Goal: Use online tool/utility: Utilize a website feature to perform a specific function

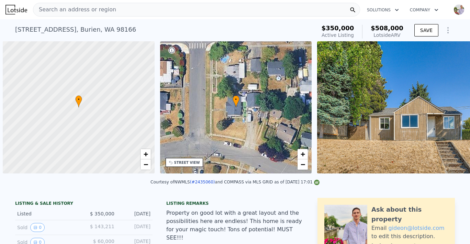
scroll to position [0, 3]
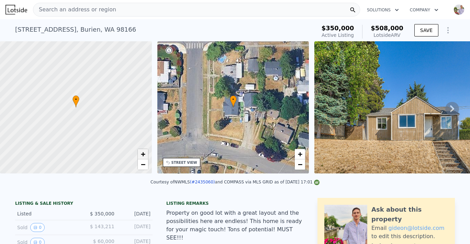
click at [145, 150] on link "+" at bounding box center [143, 154] width 10 height 10
click at [145, 150] on span "+" at bounding box center [143, 153] width 4 height 9
click at [144, 160] on span "−" at bounding box center [143, 164] width 4 height 9
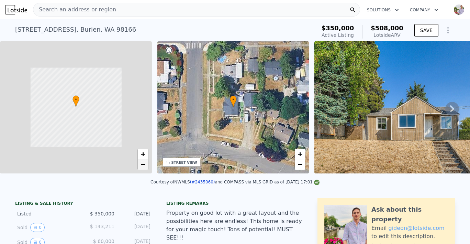
click at [144, 160] on span "−" at bounding box center [143, 164] width 4 height 9
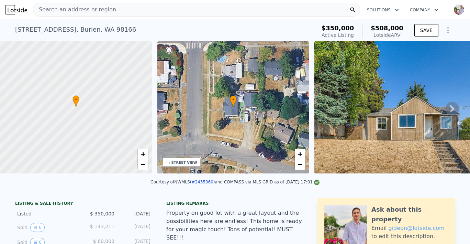
click at [143, 147] on div at bounding box center [76, 107] width 182 height 158
click at [144, 151] on span "+" at bounding box center [143, 153] width 4 height 9
drag, startPoint x: 115, startPoint y: 122, endPoint x: 128, endPoint y: 124, distance: 13.6
click at [126, 123] on div at bounding box center [76, 107] width 182 height 158
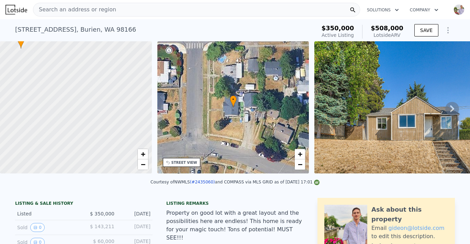
drag, startPoint x: 108, startPoint y: 143, endPoint x: 113, endPoint y: 144, distance: 4.9
click at [109, 144] on div at bounding box center [76, 107] width 182 height 158
drag, startPoint x: 74, startPoint y: 116, endPoint x: 123, endPoint y: 117, distance: 49.5
click at [123, 117] on div at bounding box center [88, 109] width 182 height 158
click at [143, 153] on span "+" at bounding box center [143, 153] width 4 height 9
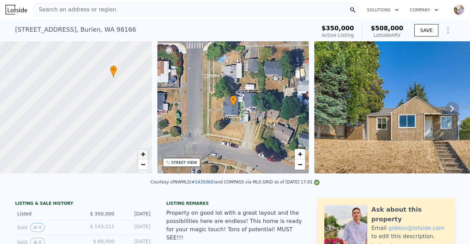
click at [143, 153] on span "+" at bounding box center [143, 153] width 4 height 9
drag, startPoint x: 112, startPoint y: 112, endPoint x: 70, endPoint y: 122, distance: 42.8
click at [70, 122] on div at bounding box center [71, 108] width 182 height 158
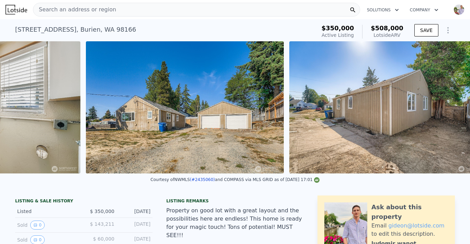
scroll to position [0, 4122]
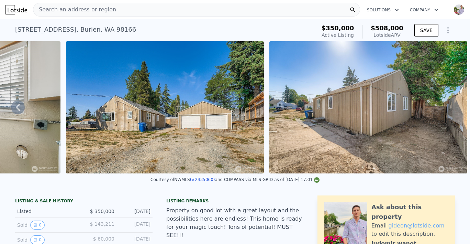
click at [446, 29] on icon "Show Options" at bounding box center [448, 30] width 8 height 8
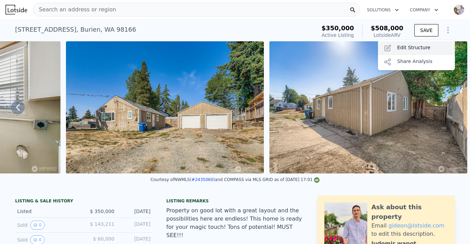
click at [429, 42] on div "Edit Structure" at bounding box center [416, 48] width 77 height 14
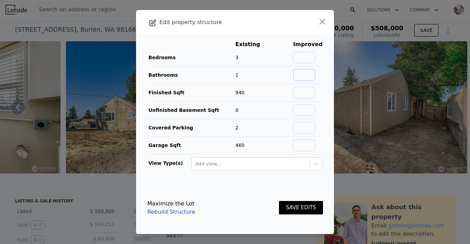
click at [302, 73] on input "text" at bounding box center [304, 75] width 22 height 12
type input "2"
click at [303, 57] on input "text" at bounding box center [304, 58] width 22 height 12
type input "4"
click at [284, 53] on td "33%" at bounding box center [282, 58] width 22 height 18
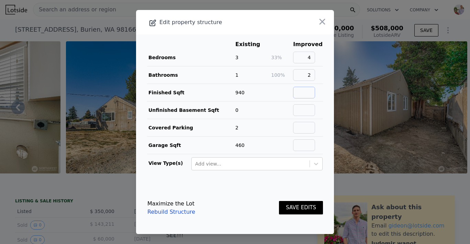
click at [305, 94] on input "text" at bounding box center [304, 93] width 22 height 12
type input "1150"
click at [307, 148] on input "text" at bounding box center [304, 145] width 22 height 12
type input "1"
type input "240"
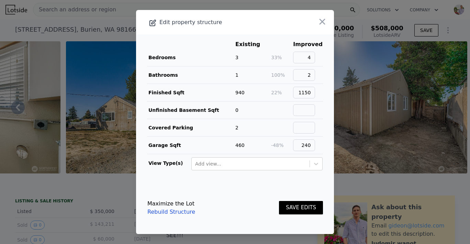
click at [299, 209] on button "SAVE EDITS" at bounding box center [301, 207] width 44 height 13
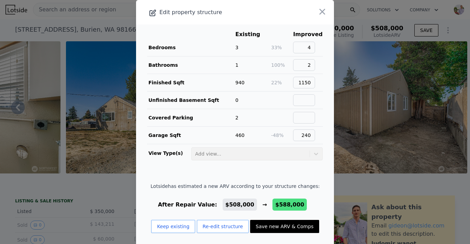
click at [290, 231] on div "Keep existing Re-edit structure Save new ARV & Comps" at bounding box center [234, 229] width 169 height 19
click at [289, 227] on button "Save new ARV & Comps" at bounding box center [284, 226] width 69 height 13
type input "900"
type input "1580"
type input "11085"
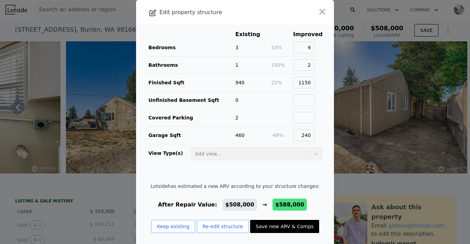
checkbox input "false"
type input "$ 588,000"
type input "$ 171,483"
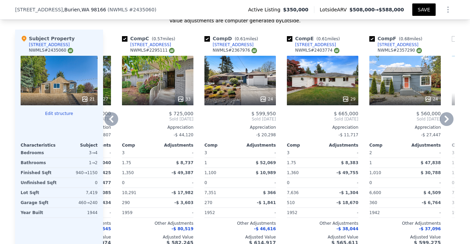
scroll to position [805, 0]
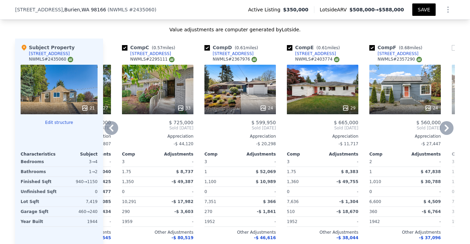
click at [235, 102] on div at bounding box center [239, 108] width 71 height 12
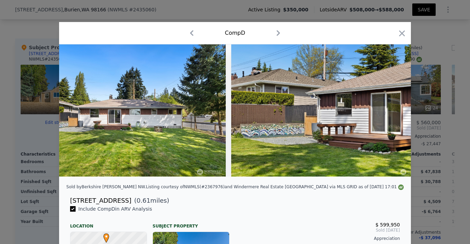
scroll to position [0, 4523]
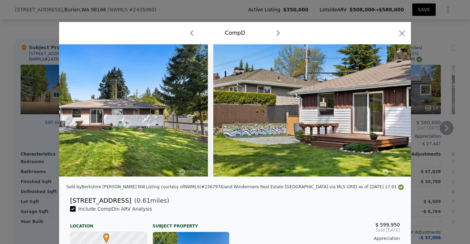
click at [401, 33] on icon "button" at bounding box center [402, 34] width 10 height 10
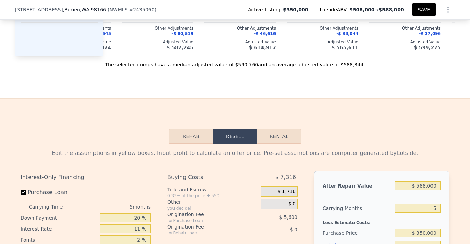
scroll to position [1012, 0]
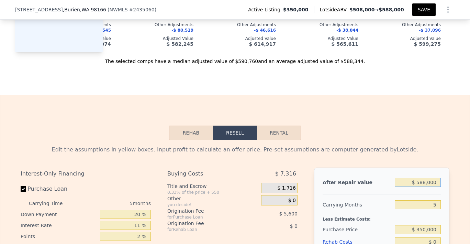
click at [431, 178] on input "$ 588,000" at bounding box center [418, 182] width 46 height 9
type input "$ 60"
type input "-$ 373,658"
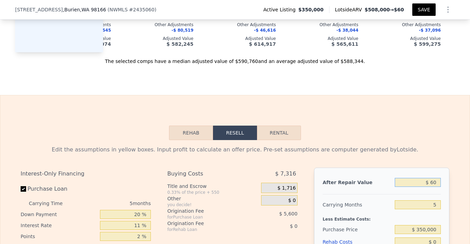
type input "$ 600"
type input "-$ 373,157"
type input "$ 6,000"
type input "-$ 368,150"
type input "$ 60,000"
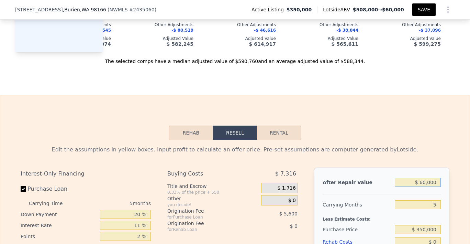
type input "-$ 318,081"
type input "$ 600,000"
type input "$ 182,609"
type input "$ 6,000,000"
type input "$ 5,189,507"
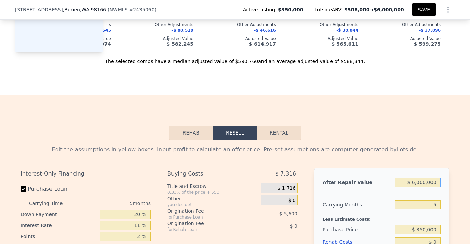
type input "$ 600,000"
type input "$ 182,609"
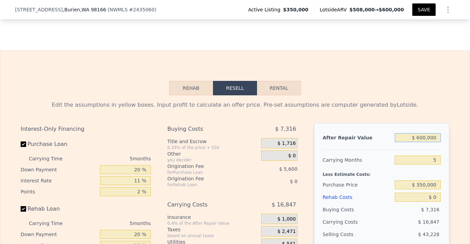
scroll to position [1058, 0]
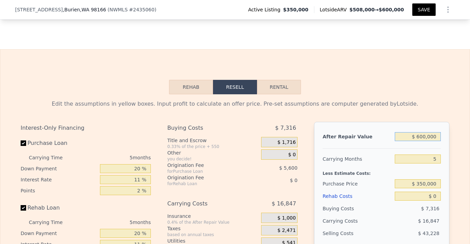
type input "$ 600,000"
click at [437, 154] on input "5" at bounding box center [418, 158] width 46 height 9
type input "6"
type input "$ 179,240"
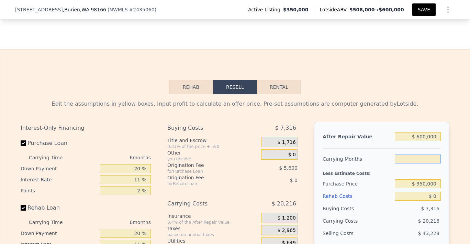
type input "7"
type input "$ 175,871"
type input "7"
click at [424, 179] on input "$ 350,000" at bounding box center [418, 183] width 46 height 9
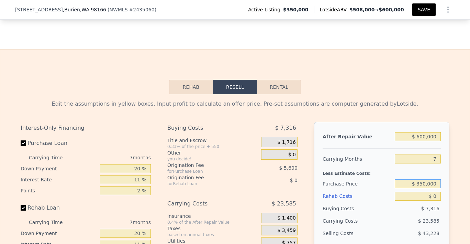
click at [424, 179] on input "$ 350,000" at bounding box center [418, 183] width 46 height 9
click at [434, 191] on input "$ 0" at bounding box center [418, 195] width 46 height 9
type input "$ 1"
type input "$ 175,870"
type input "$ 120"
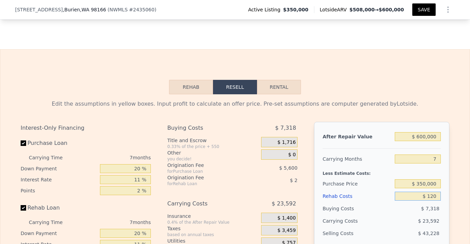
type input "$ 175,742"
type input "$ 1,200"
type input "$ 174,589"
type input "$ 12,000"
type input "$ 163,063"
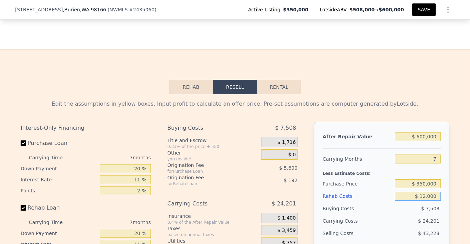
type input "$ 120,000"
type input "$ 47,791"
type input "$ 120,000"
click at [449, 175] on div "Edit the assumptions in yellow boxes. Input profit to calculate an offer price.…" at bounding box center [235, 222] width 440 height 256
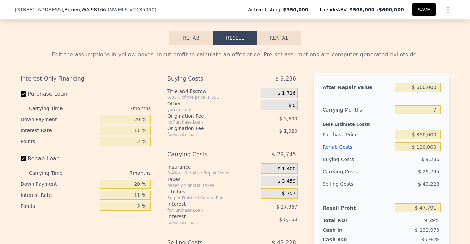
scroll to position [1121, 0]
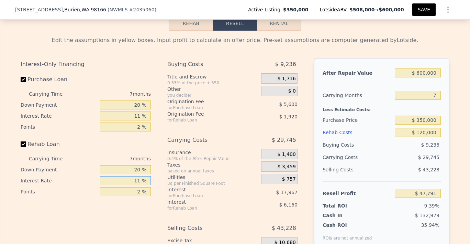
click at [138, 176] on input "11 %" at bounding box center [125, 180] width 51 height 9
type input "1 %"
type input "$ 53,391"
type input "10 %"
type input "$ 48,351"
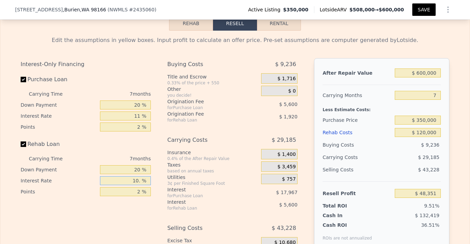
type input "10.5 %"
type input "$ 48,071"
type input "10.5 %"
click at [138, 187] on input "2 %" at bounding box center [125, 191] width 51 height 9
type input "1 %"
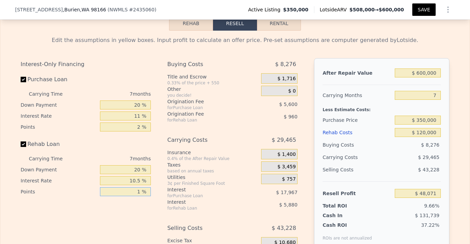
type input "$ 49,031"
type input "1 %"
click at [140, 122] on input "2 %" at bounding box center [125, 126] width 51 height 9
type input "1 %"
type input "$ 51,831"
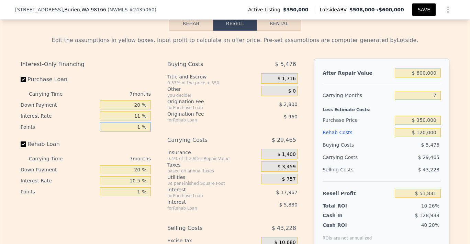
type input "1 %"
click at [139, 111] on input "11 %" at bounding box center [125, 115] width 51 height 9
type input "1 %"
type input "$ 68,169"
type input "10 %"
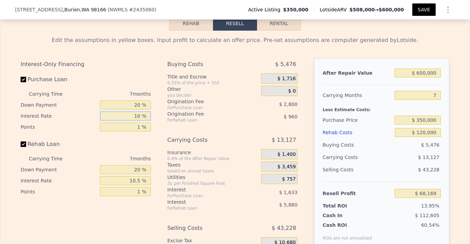
type input "$ 53,469"
type input "10.5 %"
type input "$ 52,650"
type input "10.5 %"
click at [137, 100] on input "20 %" at bounding box center [125, 104] width 51 height 9
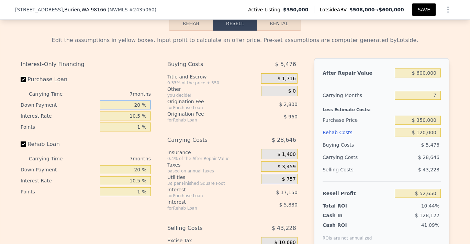
type input "2 %"
type input "$ 48,163"
type input "1 %"
type input "$ 47,911"
type input "10 %"
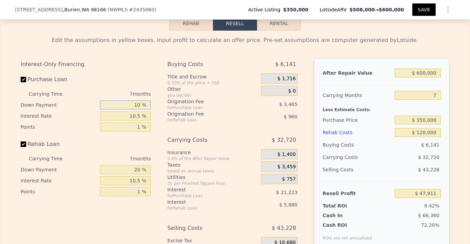
type input "$ 50,158"
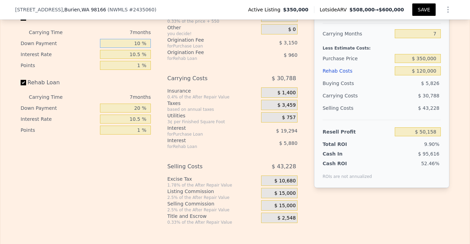
scroll to position [1186, 0]
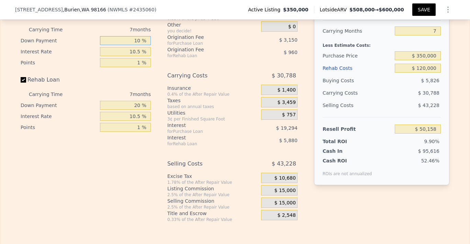
type input "10 %"
click at [277, 187] on span "$ 15,000" at bounding box center [285, 190] width 21 height 6
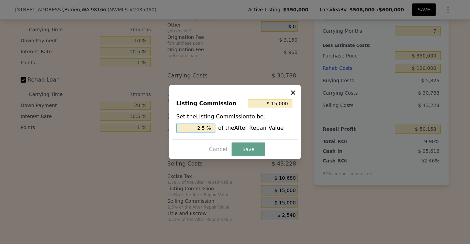
click at [204, 128] on input "2.5 %" at bounding box center [195, 127] width 39 height 9
click at [201, 128] on input "2.5 %" at bounding box center [195, 127] width 39 height 9
type input "$ 3,000"
type input "0.5 %"
click at [238, 145] on button "Save" at bounding box center [249, 149] width 34 height 14
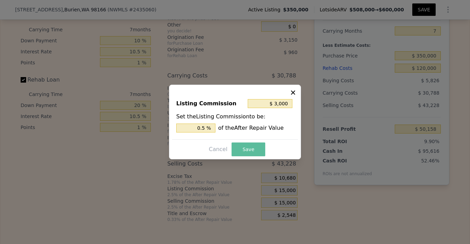
type input "$ 62,158"
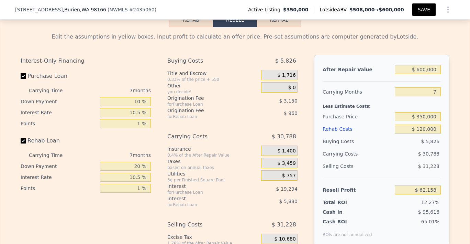
scroll to position [1128, 0]
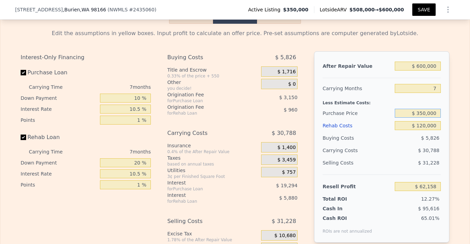
click at [428, 109] on input "$ 350,000" at bounding box center [418, 113] width 46 height 9
type input "$ 330,000"
click at [450, 115] on div "Edit the assumptions in yellow boxes. Input profit to calculate an offer price.…" at bounding box center [235, 152] width 440 height 256
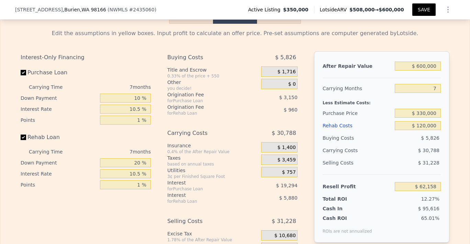
type input "$ 83,504"
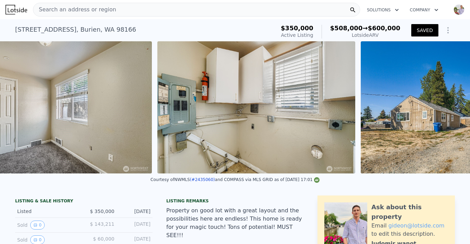
scroll to position [0, 4122]
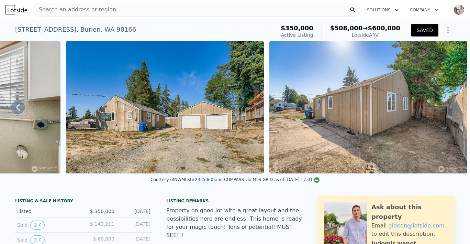
type input "$ 588,000"
type input "5"
type input "$ 0"
type input "$ 171,483"
